Goal: Find specific page/section: Find specific page/section

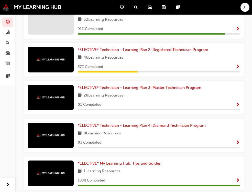
scroll to position [134, 0]
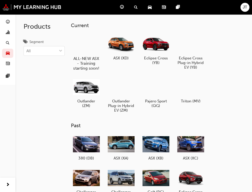
click at [86, 49] on div at bounding box center [86, 44] width 28 height 20
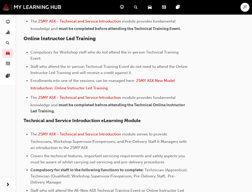
scroll to position [256, 0]
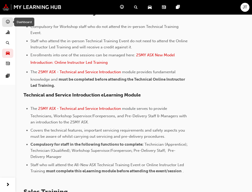
click at [7, 20] on span "guage-icon" at bounding box center [8, 22] width 4 height 5
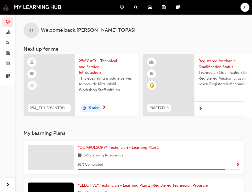
click at [149, 30] on div "JT Welcome back , [PERSON_NAME]" at bounding box center [133, 26] width 237 height 24
click at [208, 31] on div "JT Welcome back , [PERSON_NAME]" at bounding box center [133, 26] width 237 height 24
click at [7, 32] on span "chart-icon" at bounding box center [8, 32] width 4 height 5
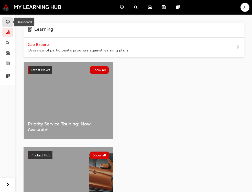
click at [7, 22] on span "guage-icon" at bounding box center [8, 22] width 4 height 5
